Goal: Transaction & Acquisition: Purchase product/service

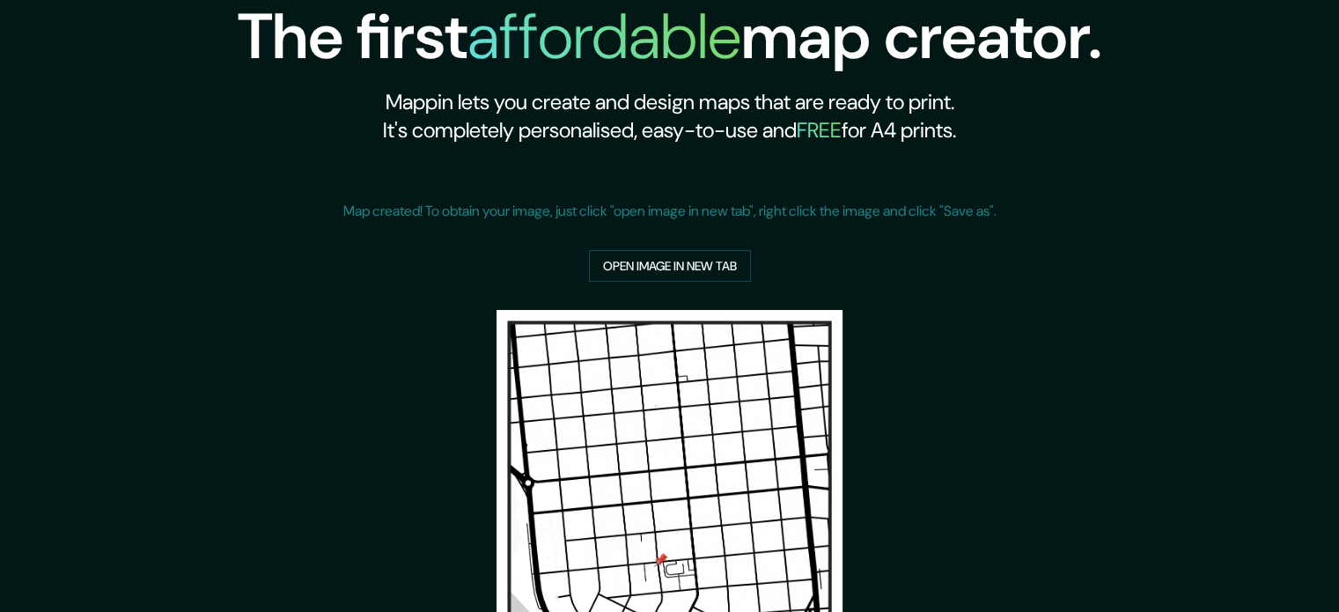
click at [662, 415] on img at bounding box center [669, 554] width 346 height 489
click at [683, 262] on link "Open image in new tab" at bounding box center [670, 266] width 162 height 33
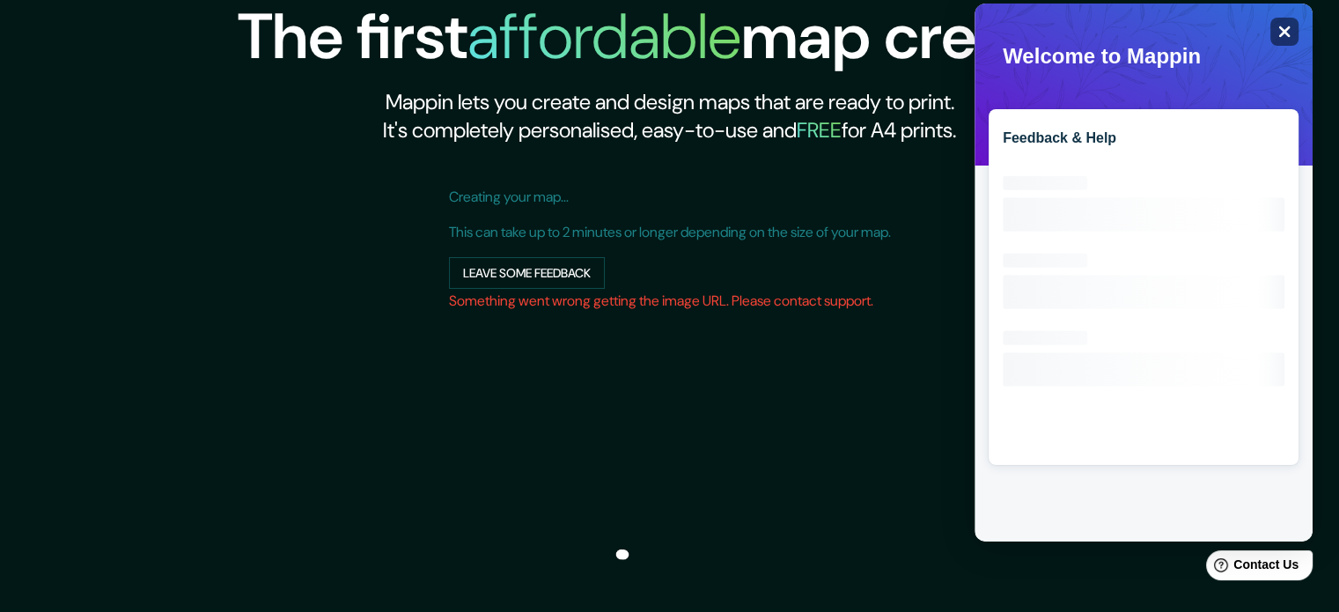
click at [1285, 29] on icon "Close" at bounding box center [1284, 31] width 11 height 11
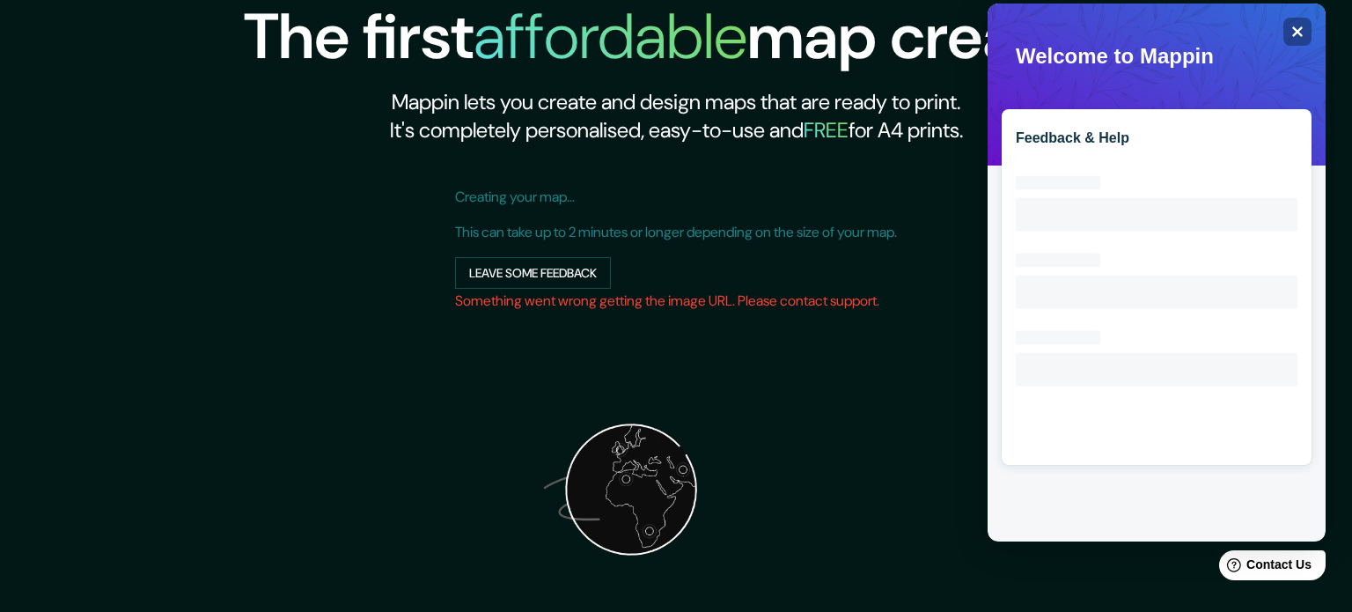
click at [728, 450] on div "The first affordable map creator. Mappin lets you create and design maps that a…" at bounding box center [676, 417] width 864 height 835
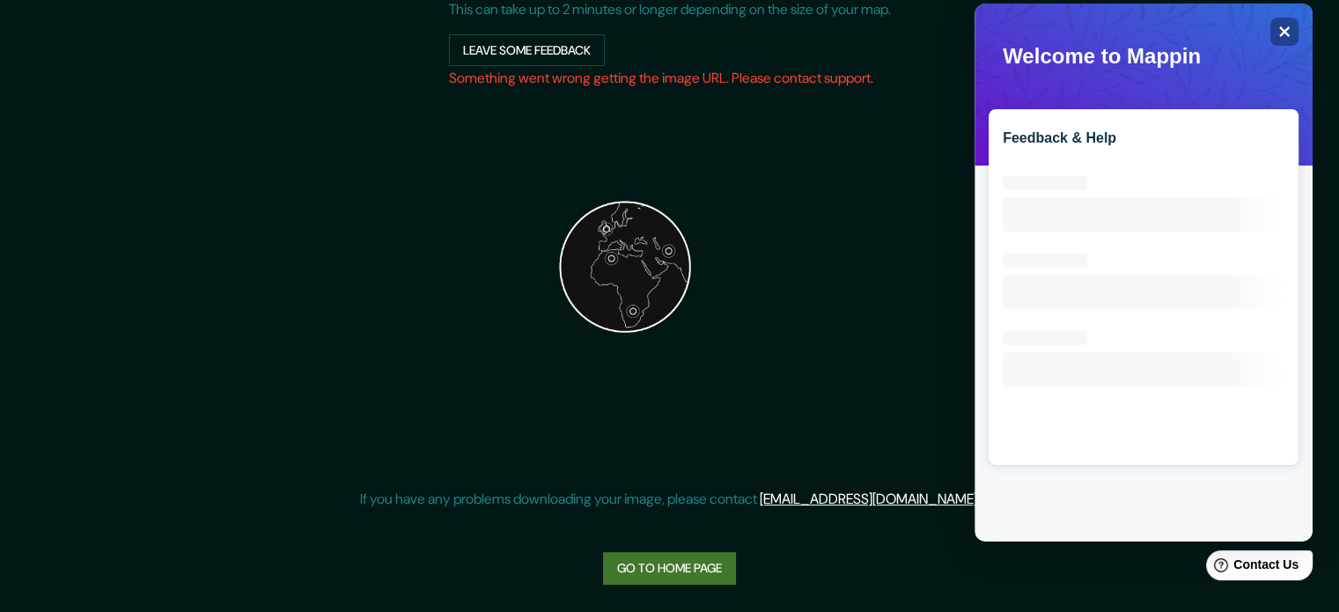
scroll to position [223, 0]
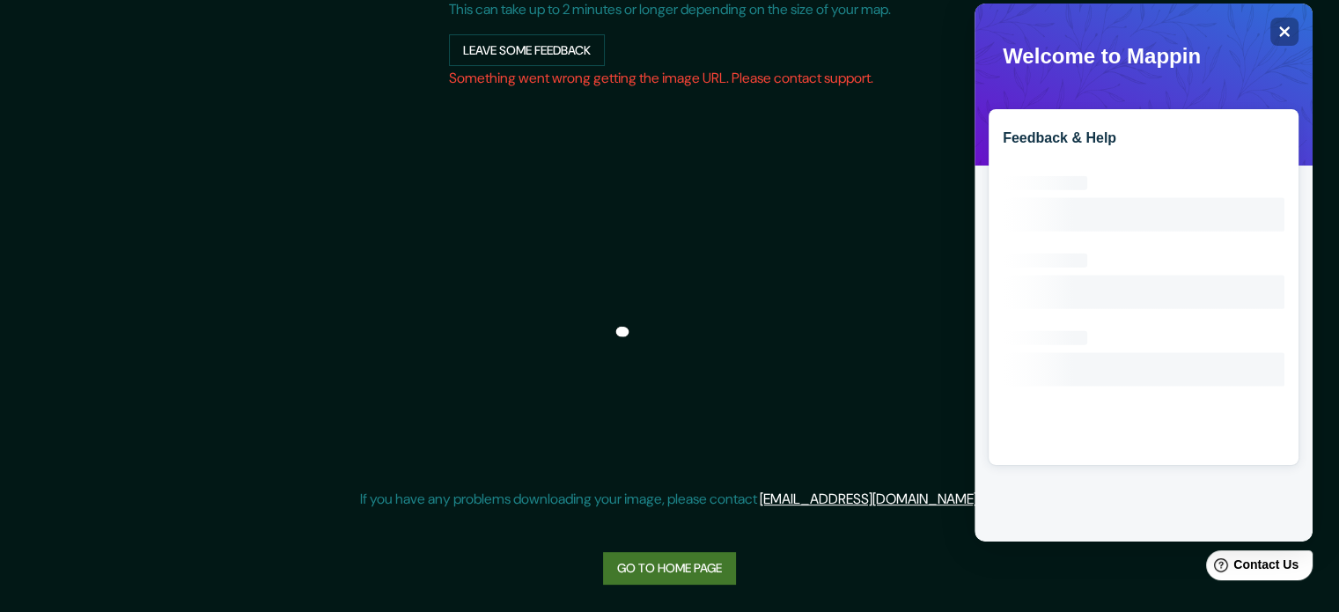
click at [715, 561] on link "Go to home page" at bounding box center [669, 568] width 133 height 33
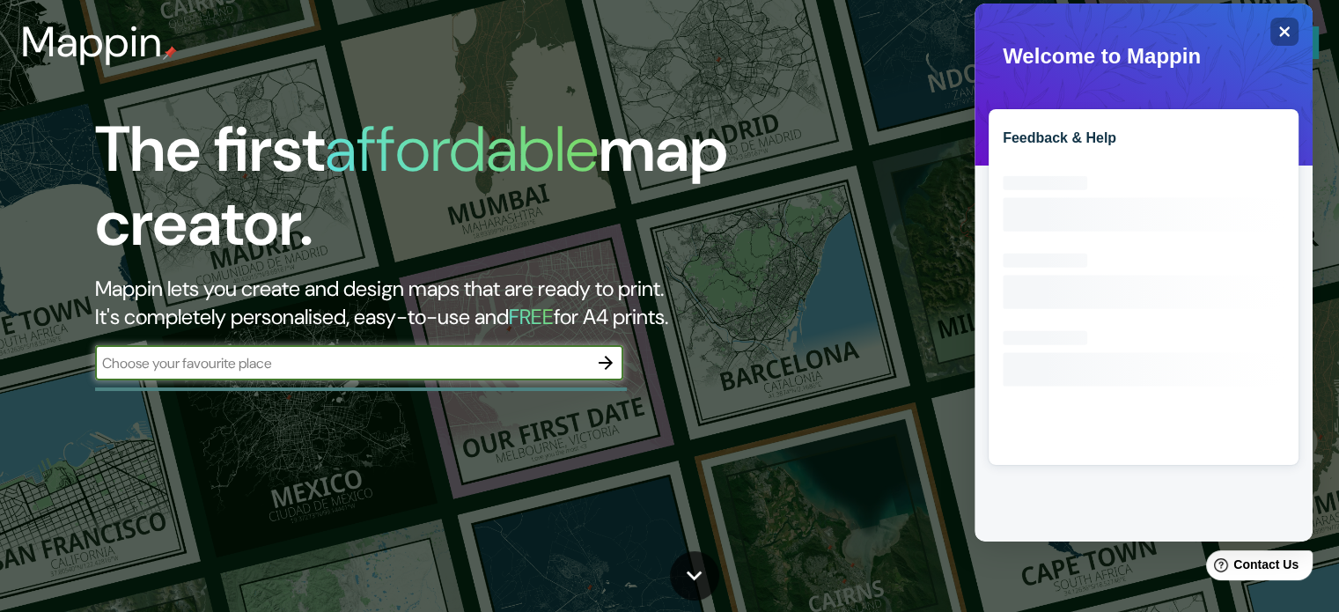
scroll to position [88, 0]
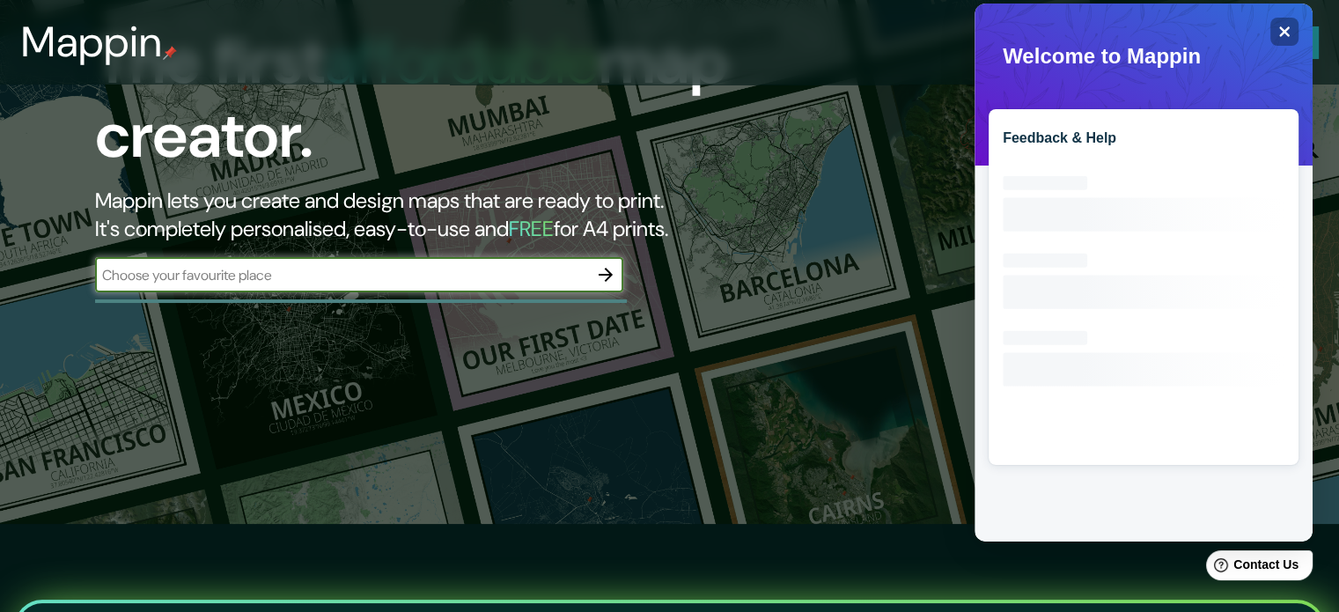
click at [400, 272] on input "text" at bounding box center [341, 275] width 493 height 20
click at [506, 278] on input "text" at bounding box center [341, 275] width 493 height 20
type input "encarnacion"
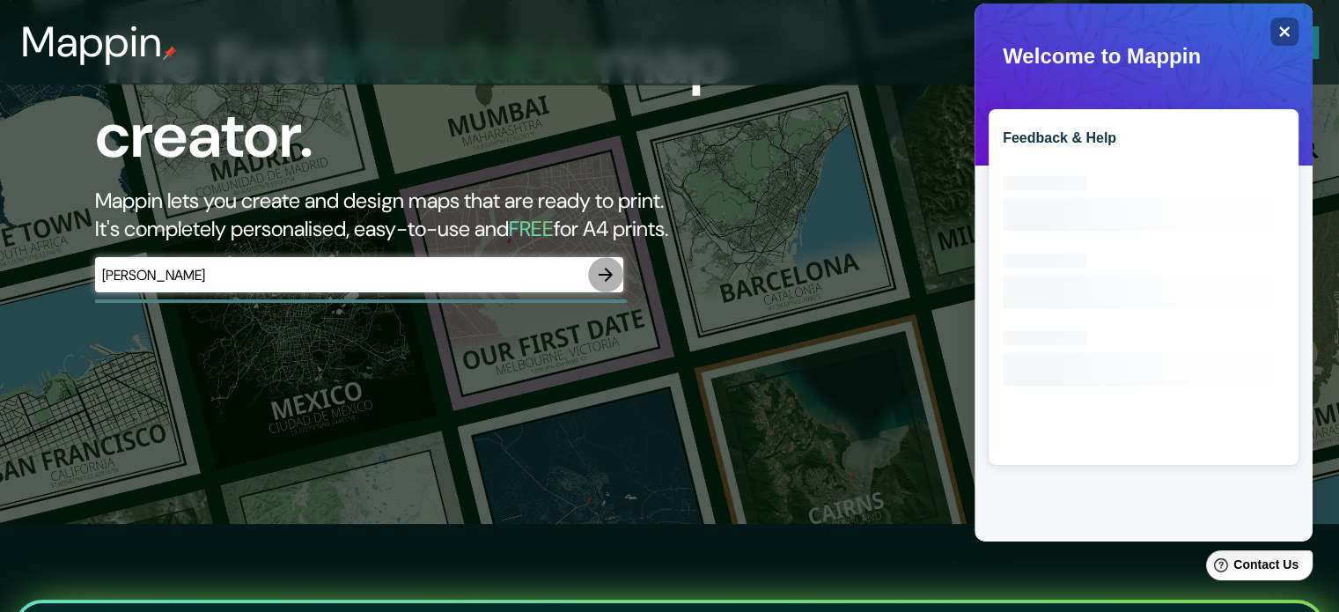
click at [612, 276] on icon "button" at bounding box center [605, 274] width 21 height 21
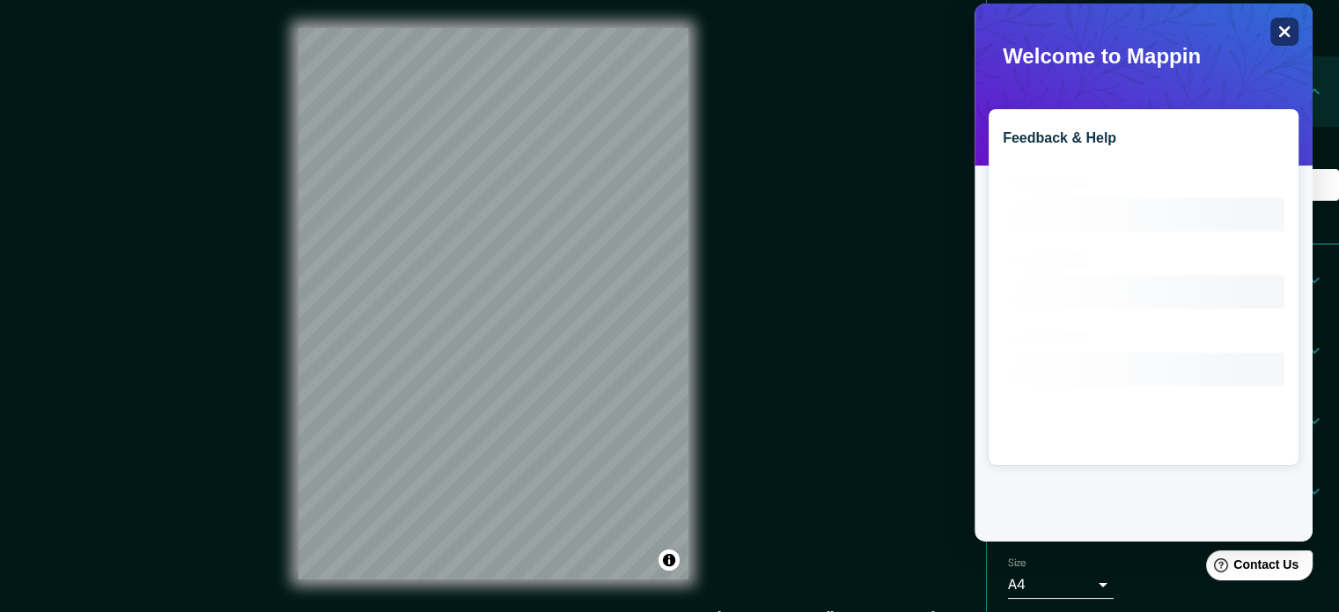
click at [1284, 37] on icon "Close" at bounding box center [1283, 31] width 13 height 13
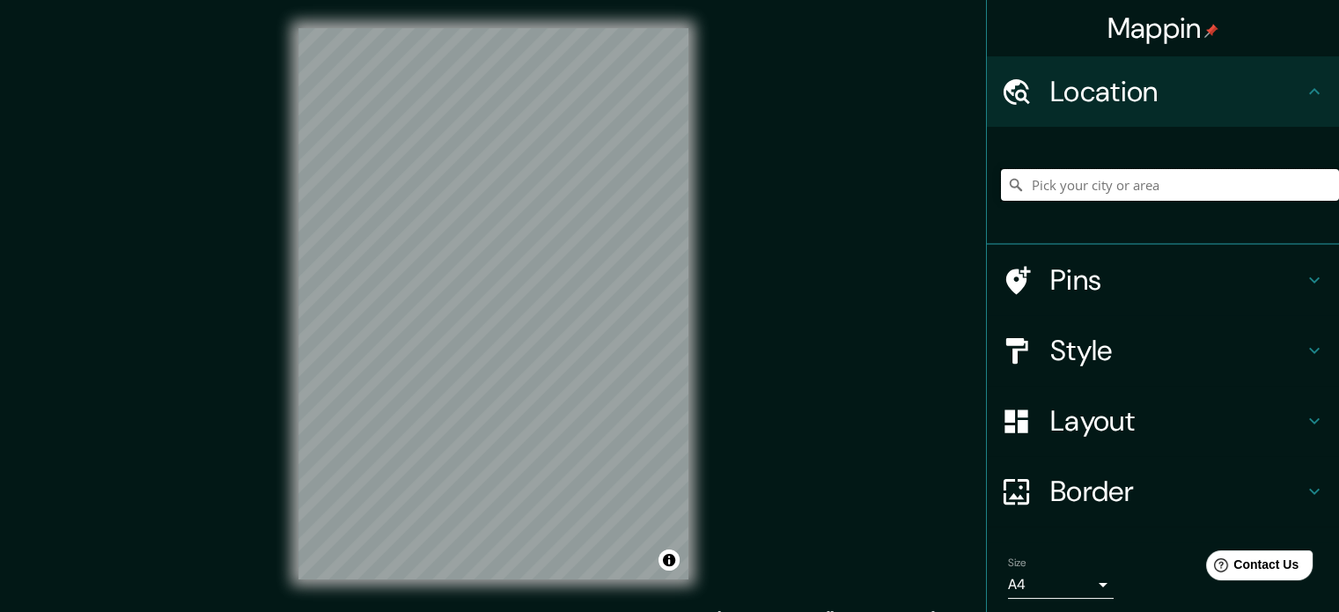
click at [1127, 180] on input "Pick your city or area" at bounding box center [1170, 185] width 338 height 32
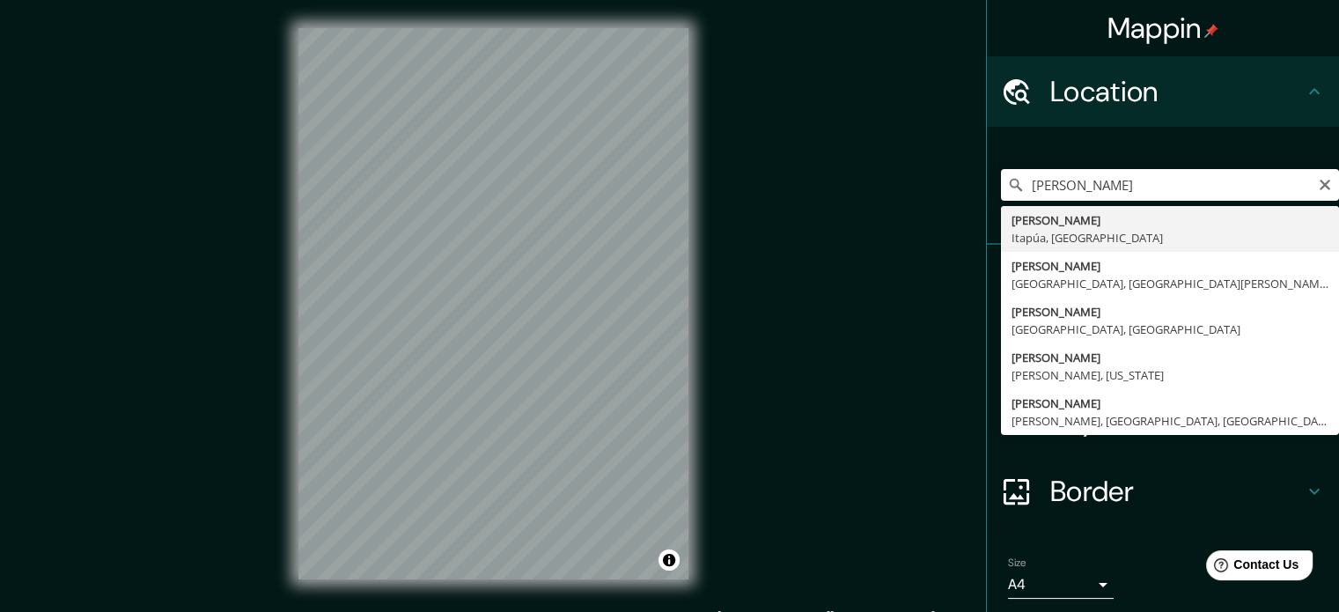
type input "Encarnación, Itapúa, Paraguay"
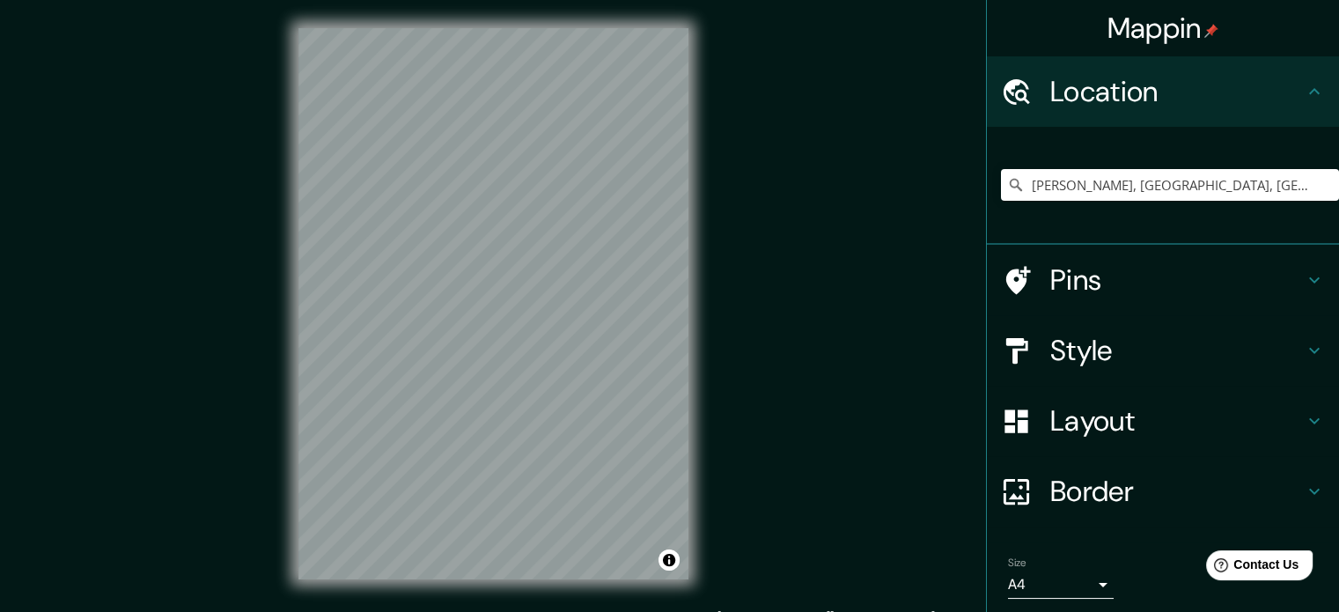
click at [790, 41] on div "Mappin Location Encarnación, Itapúa, Paraguay Pins Style Layout Border Choose a…" at bounding box center [669, 318] width 1339 height 636
click at [1207, 286] on h4 "Pins" at bounding box center [1176, 279] width 253 height 35
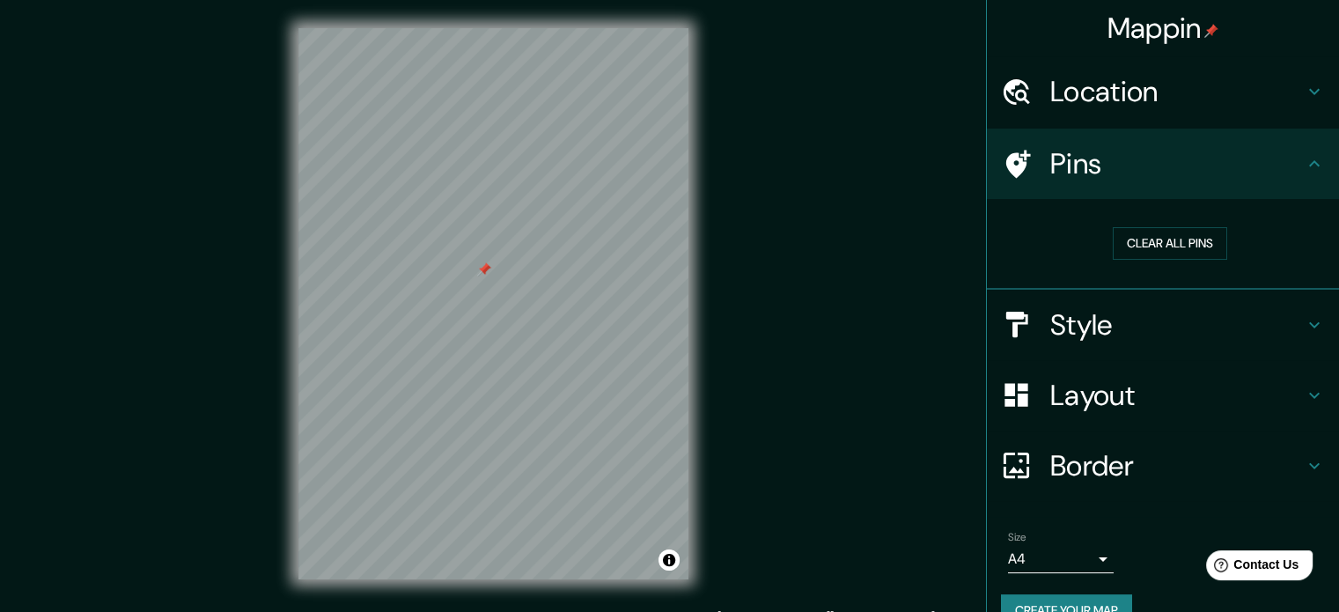
click at [476, 28] on div at bounding box center [493, 28] width 390 height 0
click at [477, 276] on div at bounding box center [484, 269] width 14 height 14
click at [477, 28] on div at bounding box center [493, 28] width 390 height 0
click at [1285, 340] on h4 "Style" at bounding box center [1176, 324] width 253 height 35
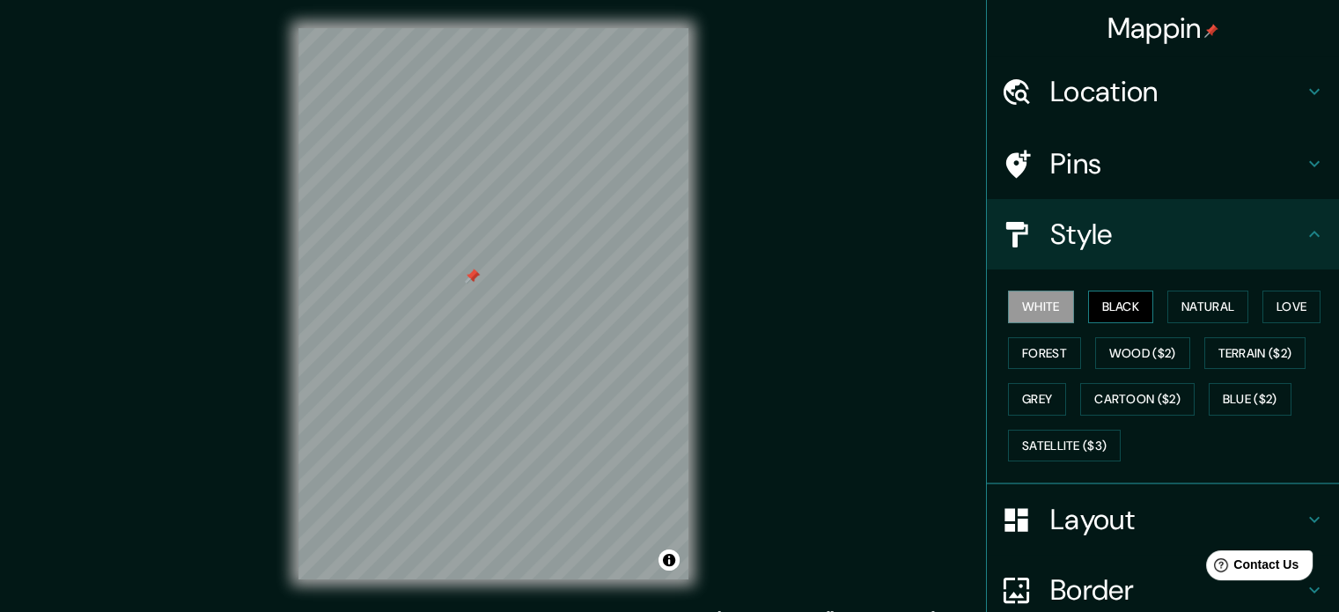
click at [1118, 298] on button "Black" at bounding box center [1121, 306] width 66 height 33
click at [1183, 307] on button "Natural" at bounding box center [1207, 306] width 81 height 33
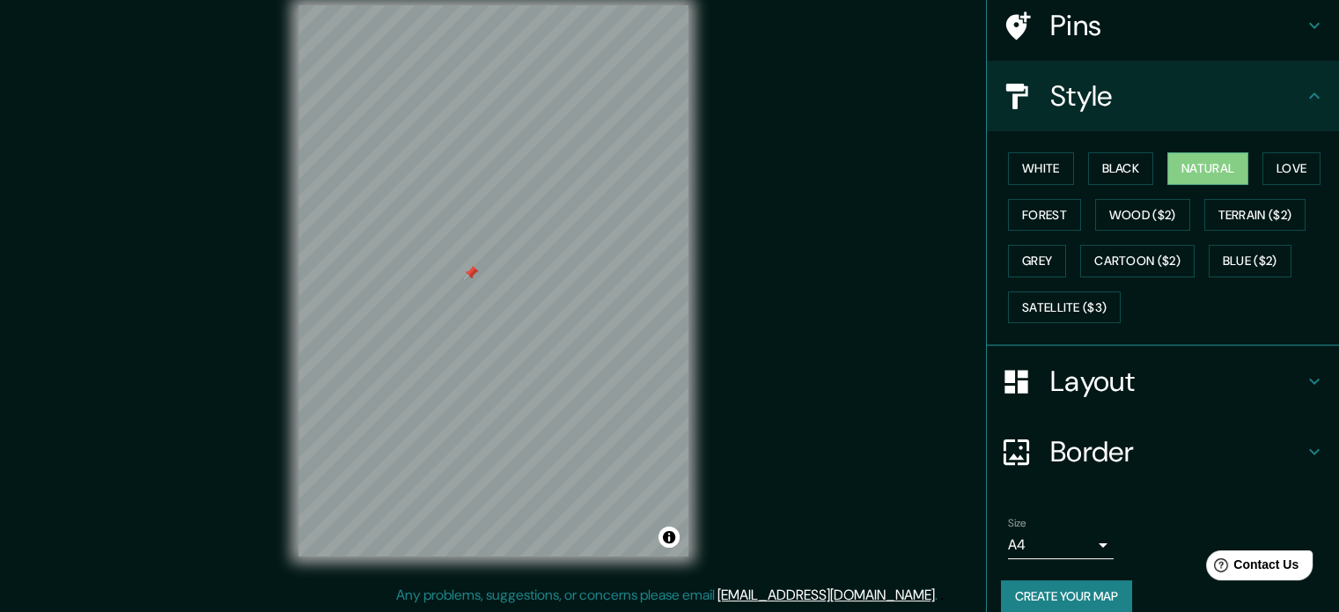
scroll to position [158, 0]
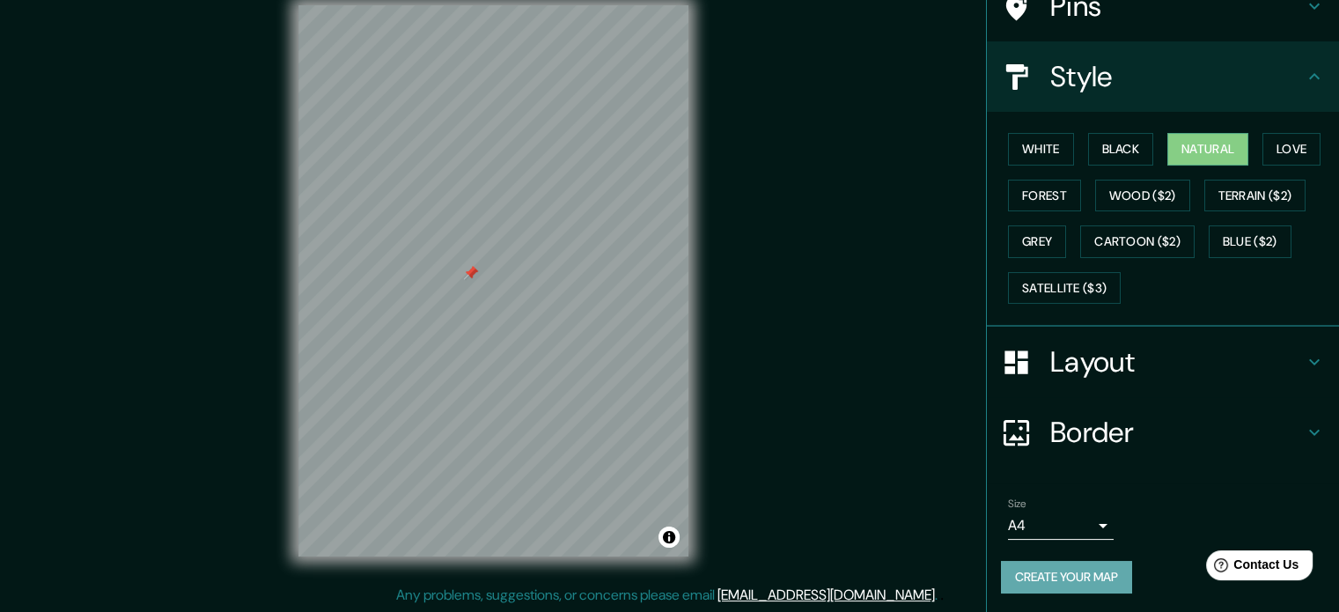
click at [1019, 584] on button "Create your map" at bounding box center [1066, 577] width 131 height 33
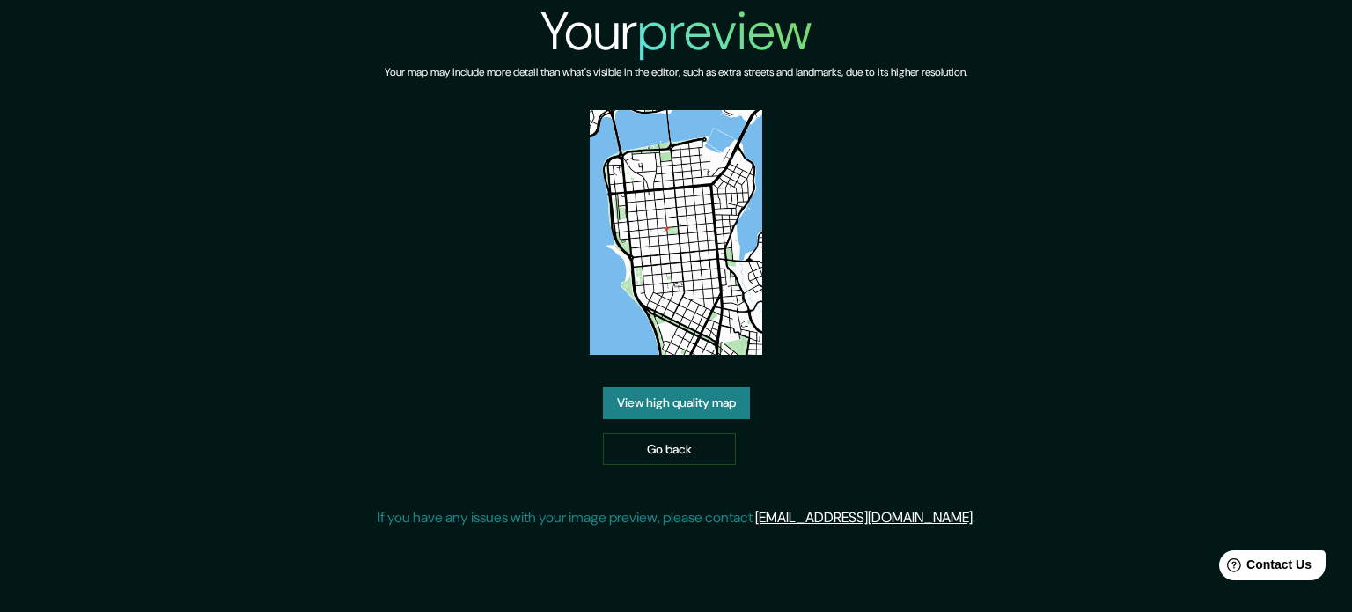
click at [684, 331] on img at bounding box center [676, 232] width 173 height 245
click at [686, 314] on img at bounding box center [676, 232] width 173 height 245
click at [724, 393] on link "View high quality map" at bounding box center [676, 402] width 147 height 33
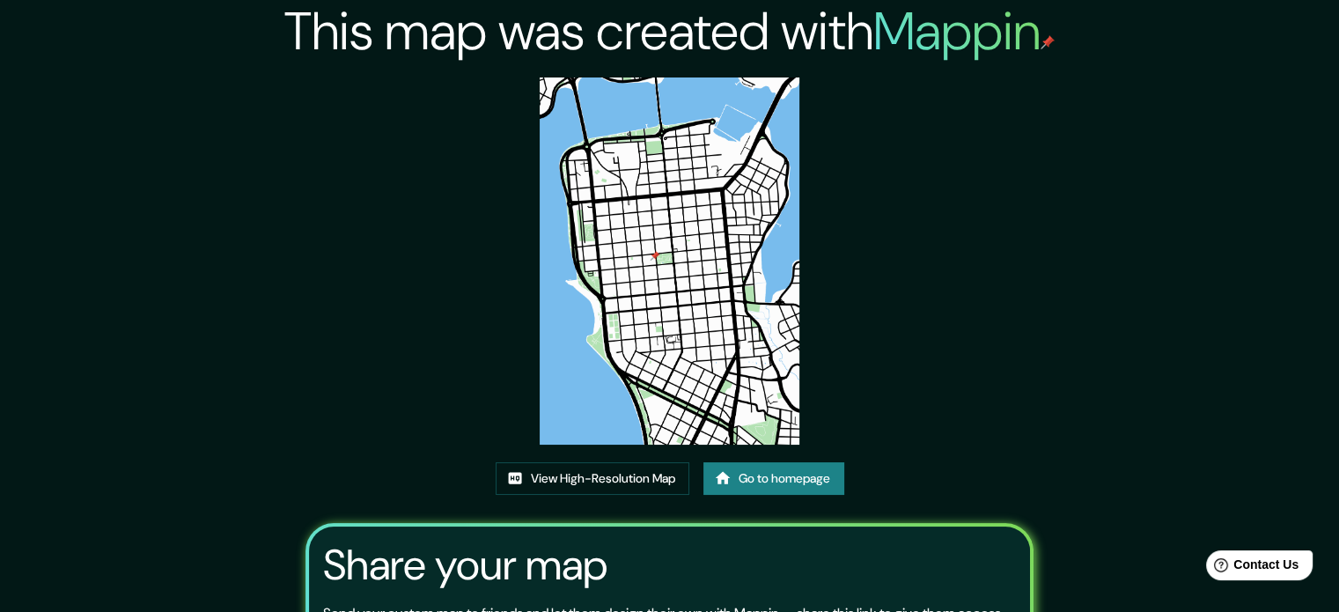
drag, startPoint x: 649, startPoint y: 146, endPoint x: 623, endPoint y: 152, distance: 26.3
drag, startPoint x: 623, startPoint y: 152, endPoint x: 621, endPoint y: 108, distance: 44.1
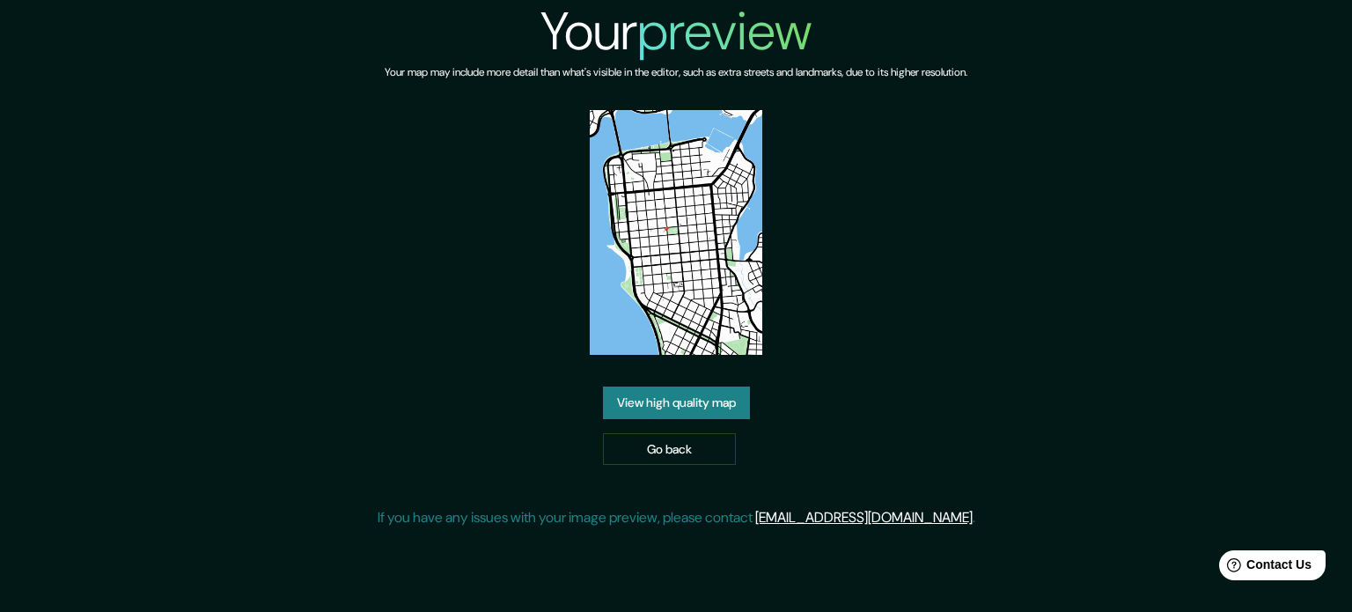
drag, startPoint x: 651, startPoint y: 251, endPoint x: 653, endPoint y: 231, distance: 19.4
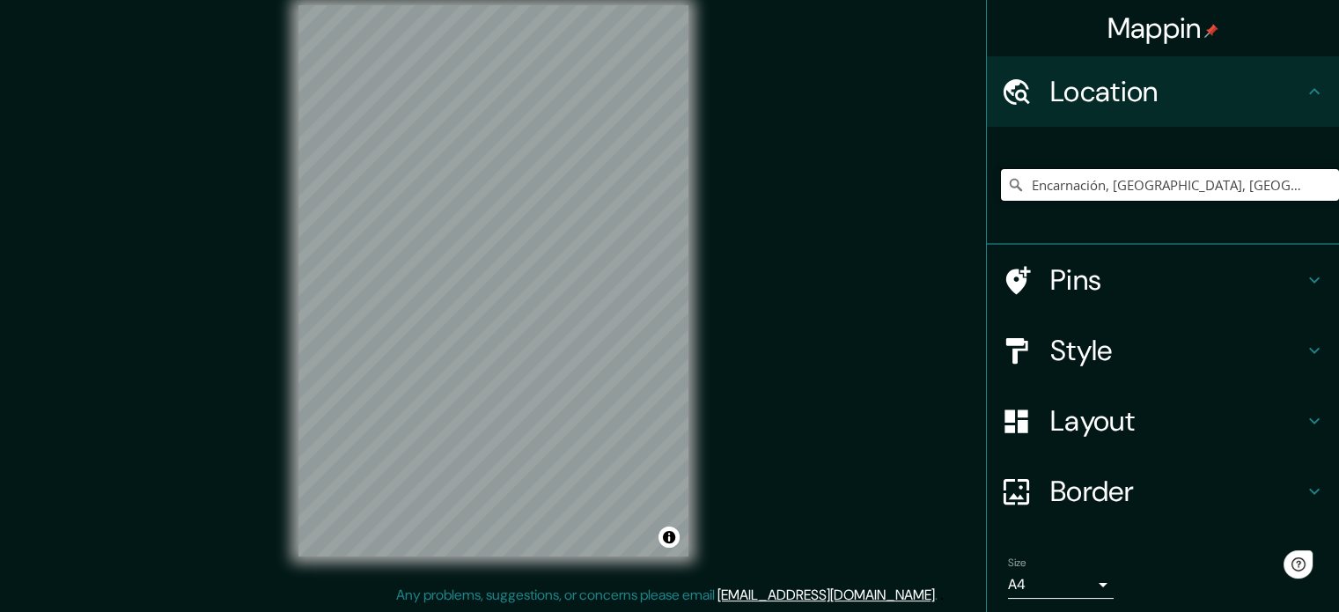
click at [1219, 184] on input "Encarnación, Itapúa, Paraguay" at bounding box center [1170, 185] width 338 height 32
click at [1007, 187] on icon at bounding box center [1016, 185] width 18 height 18
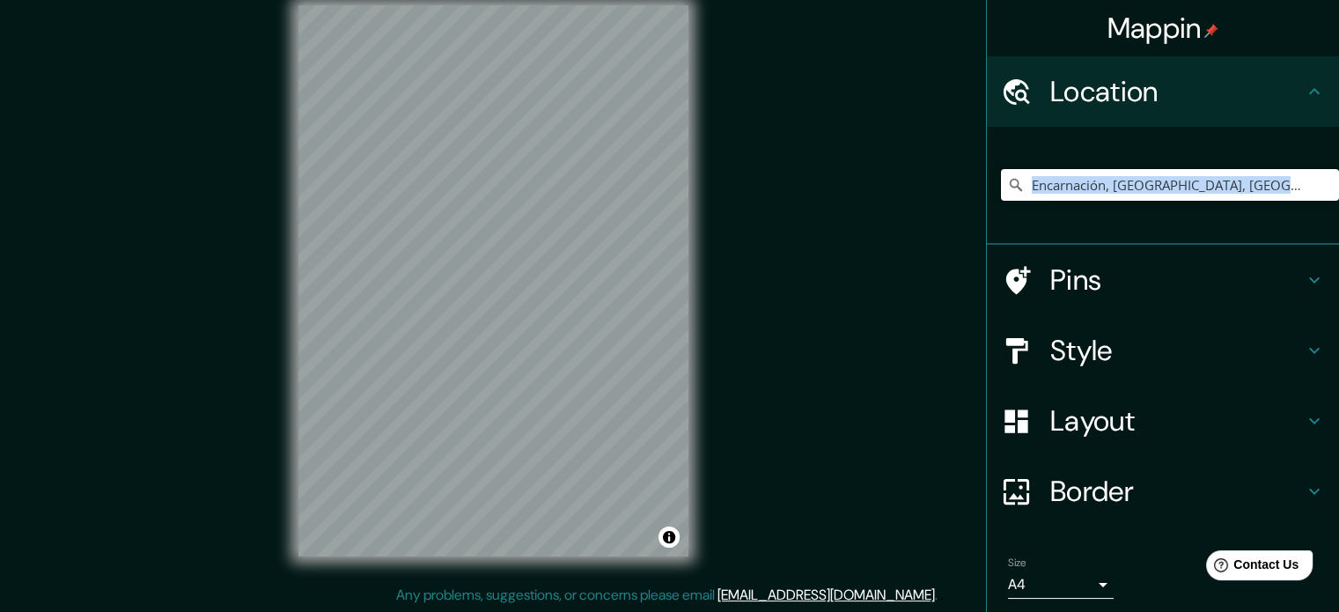
click at [1216, 183] on input "Encarnación, Itapúa, Paraguay" at bounding box center [1170, 185] width 338 height 32
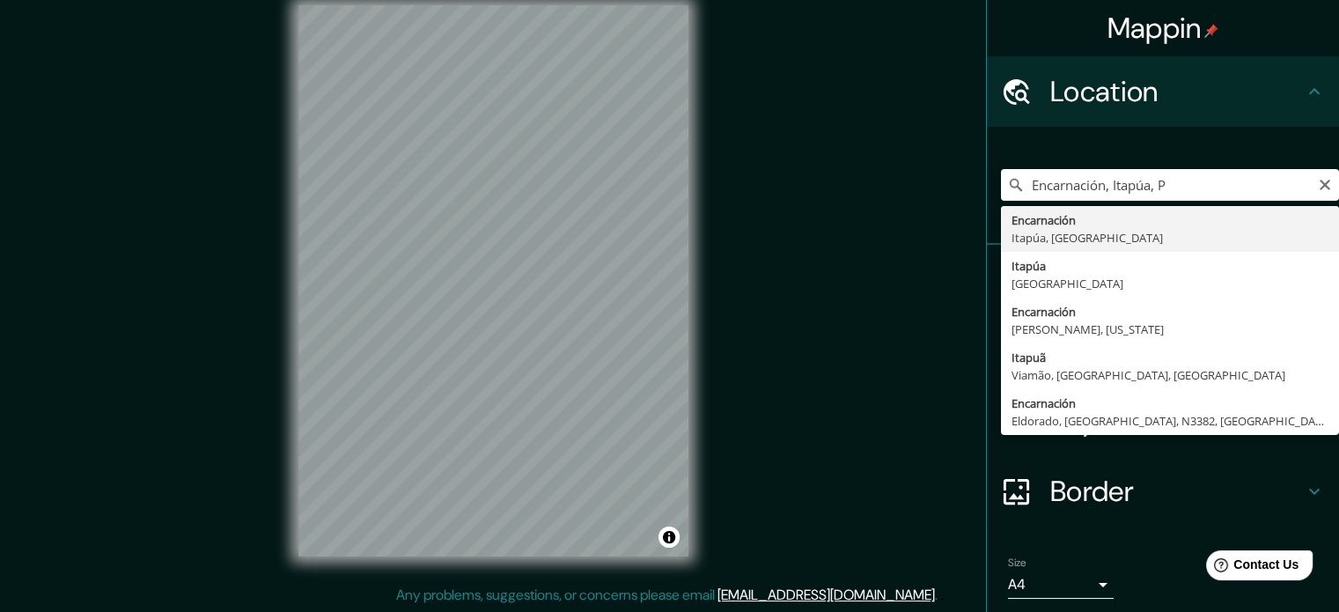
type input "Encarnación, Itapúa, Paraguay"
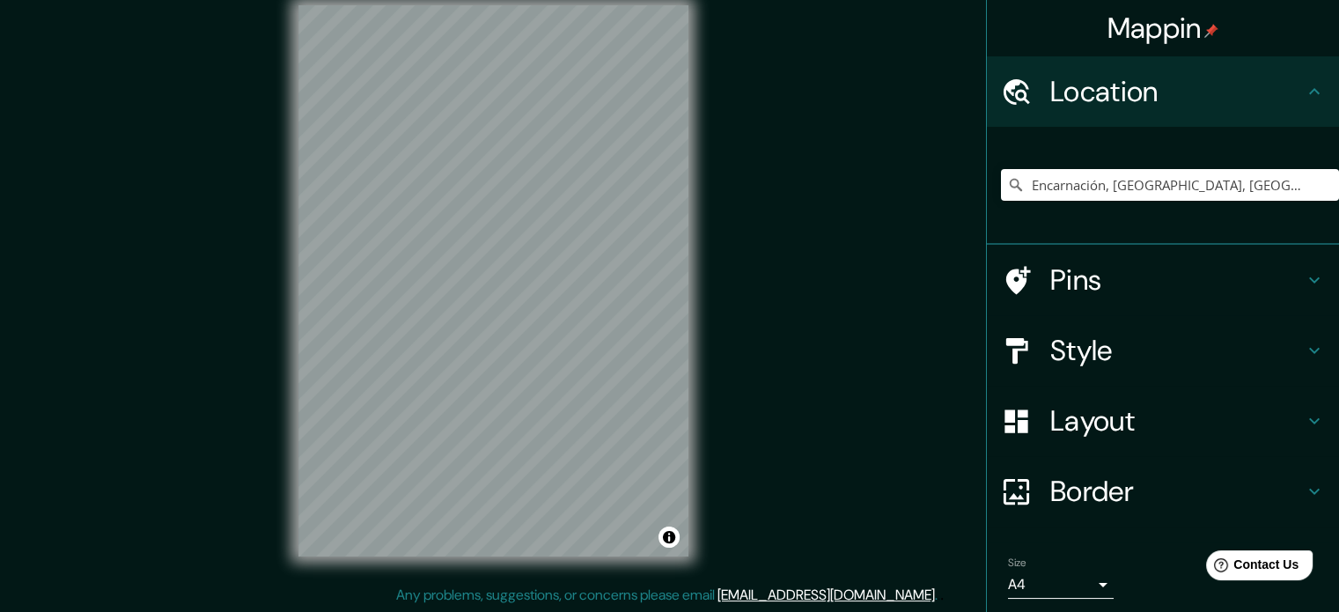
click at [1180, 290] on h4 "Pins" at bounding box center [1176, 279] width 253 height 35
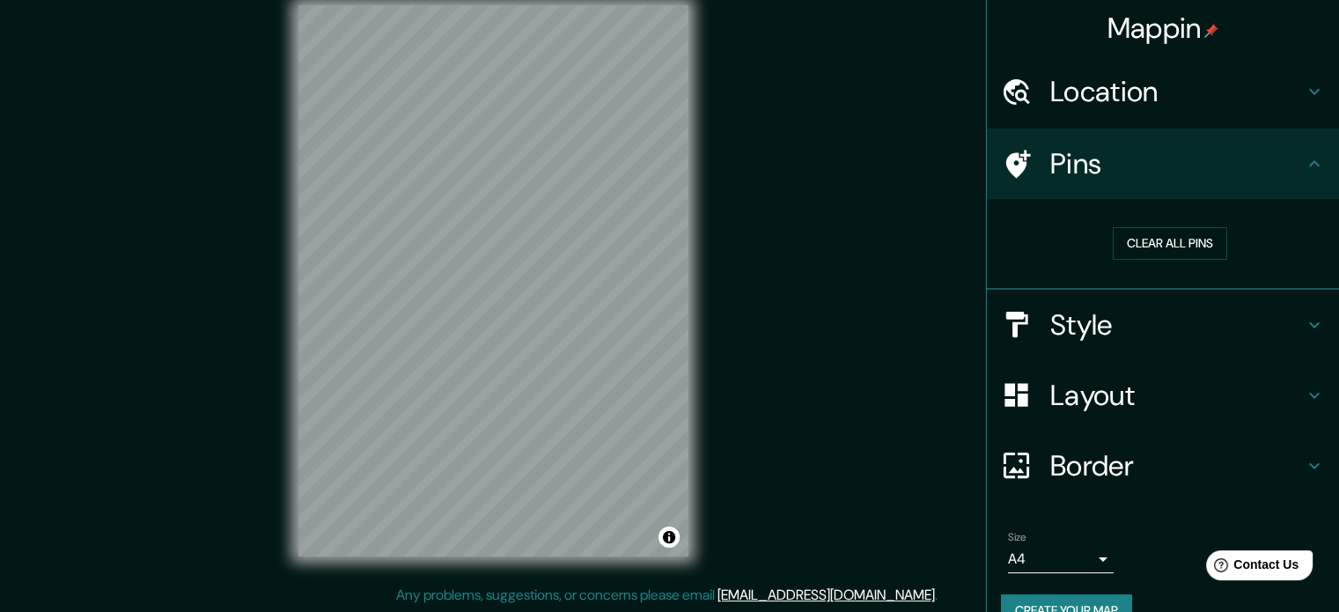
click at [1134, 327] on h4 "Style" at bounding box center [1176, 324] width 253 height 35
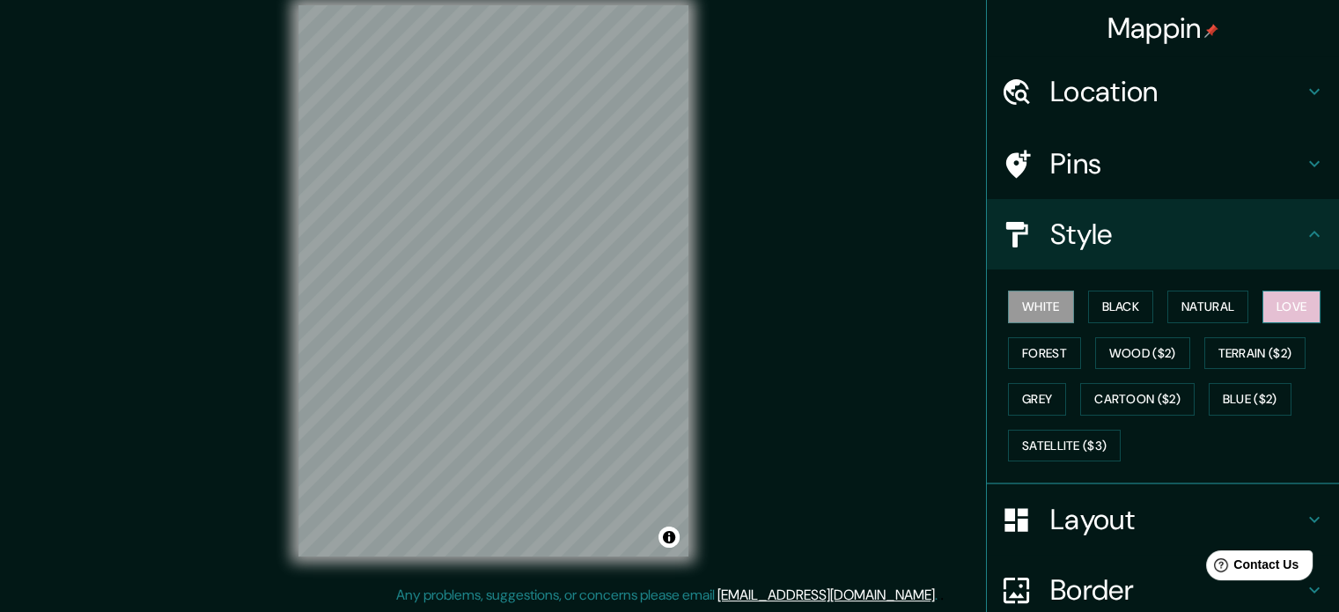
click at [1272, 302] on button "Love" at bounding box center [1291, 306] width 58 height 33
click at [1212, 299] on button "Natural" at bounding box center [1207, 306] width 81 height 33
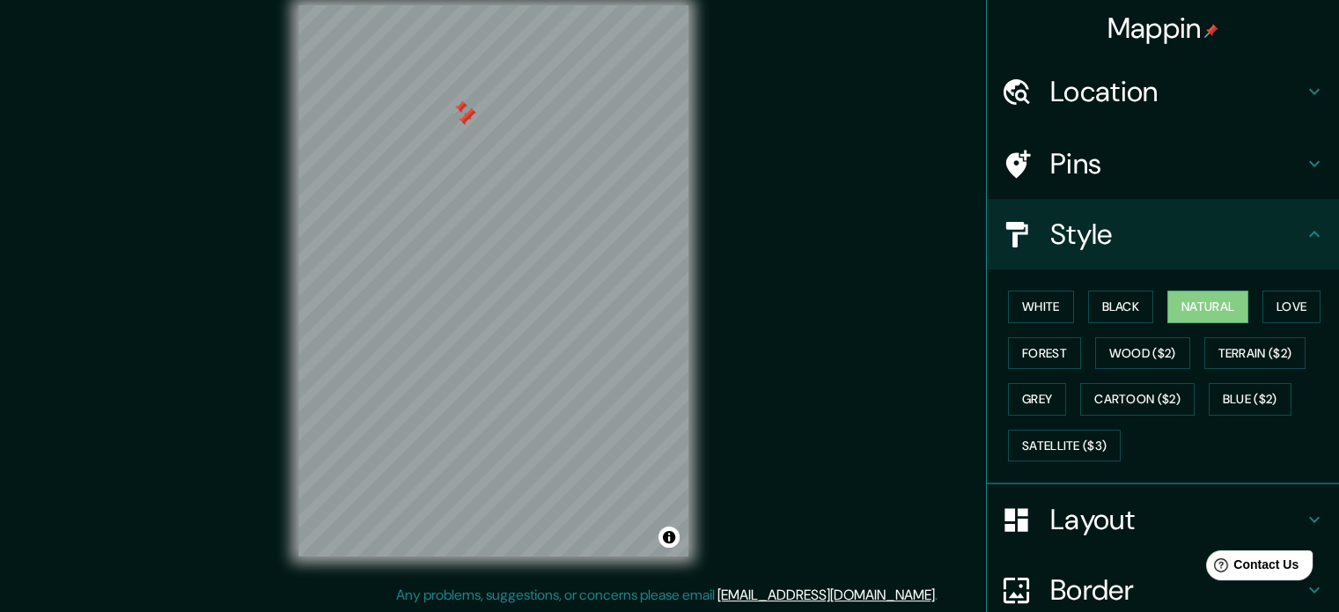
click at [459, 118] on div at bounding box center [464, 120] width 14 height 14
click at [459, 117] on div at bounding box center [466, 112] width 14 height 14
click at [457, 112] on div at bounding box center [460, 107] width 14 height 14
click at [465, 120] on div at bounding box center [469, 114] width 14 height 14
click at [442, 65] on div at bounding box center [441, 70] width 14 height 14
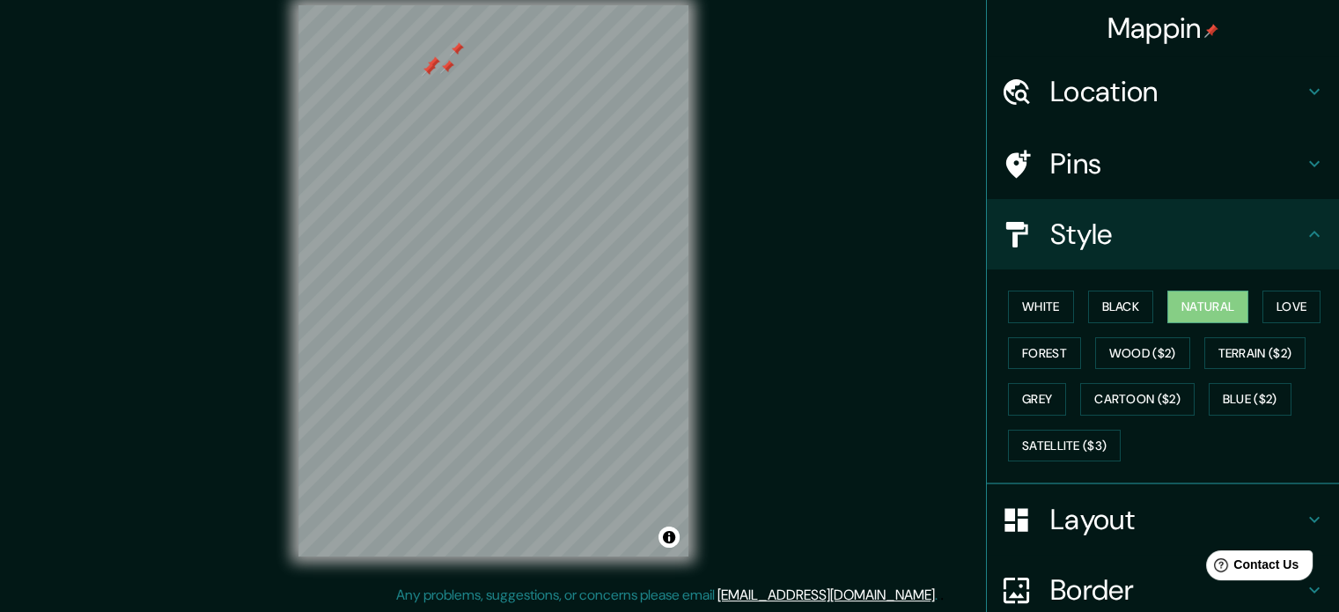
click at [454, 55] on div at bounding box center [457, 49] width 14 height 14
click at [450, 68] on div at bounding box center [447, 67] width 14 height 14
click at [433, 64] on div at bounding box center [429, 69] width 14 height 14
click at [435, 70] on div at bounding box center [433, 63] width 14 height 14
click at [435, 70] on div at bounding box center [442, 63] width 14 height 14
